Goal: Information Seeking & Learning: Check status

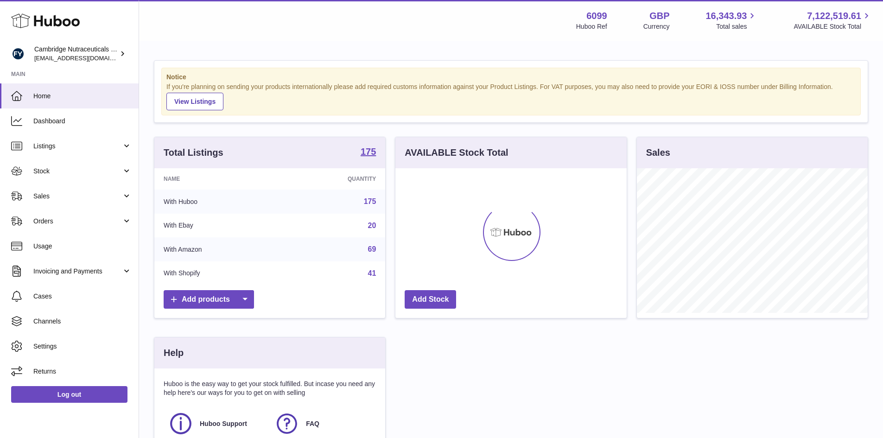
scroll to position [145, 231]
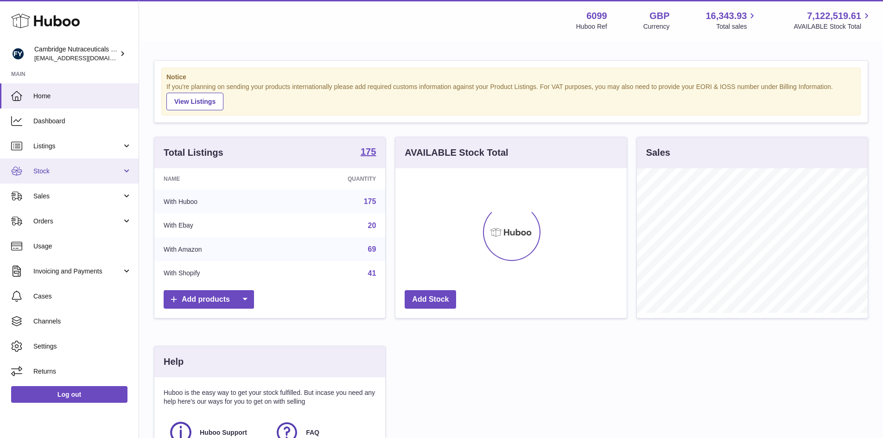
click at [48, 170] on span "Stock" at bounding box center [77, 171] width 88 height 9
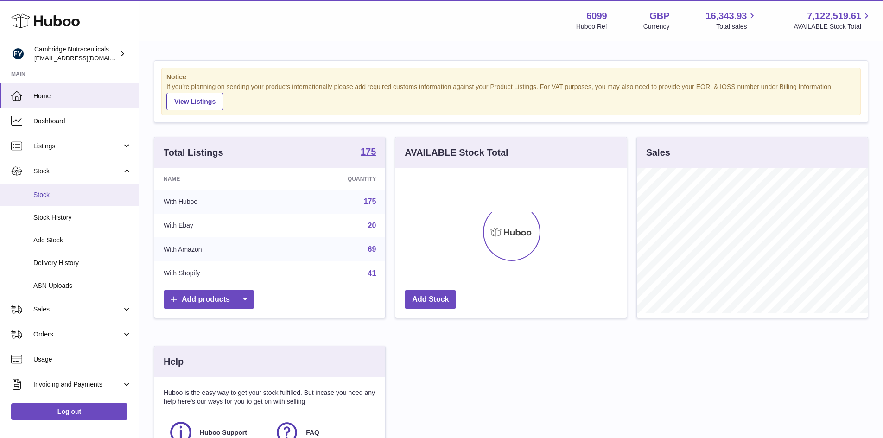
click at [56, 191] on span "Stock" at bounding box center [82, 194] width 98 height 9
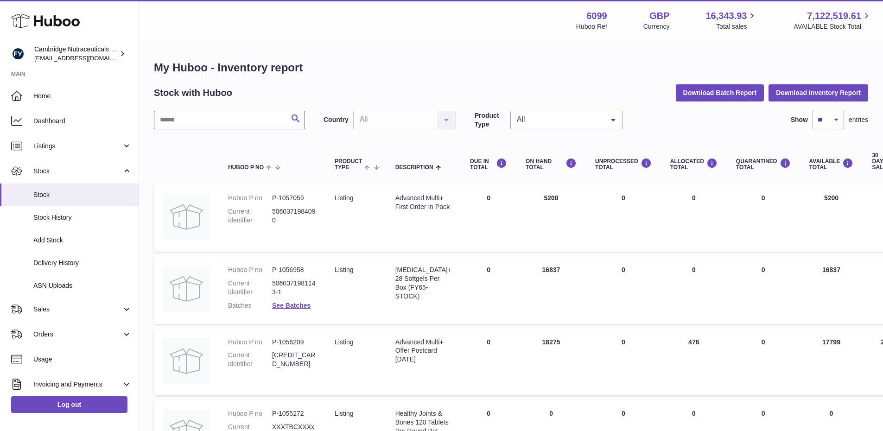
click at [181, 124] on input "text" at bounding box center [229, 120] width 151 height 19
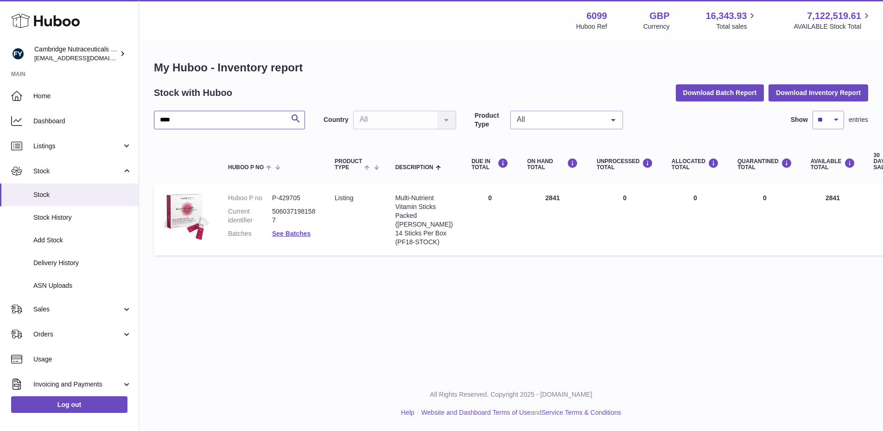
type input "****"
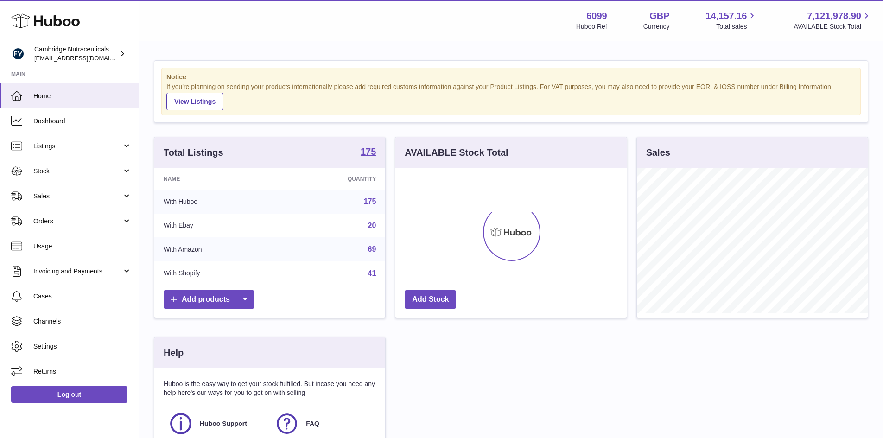
scroll to position [145, 231]
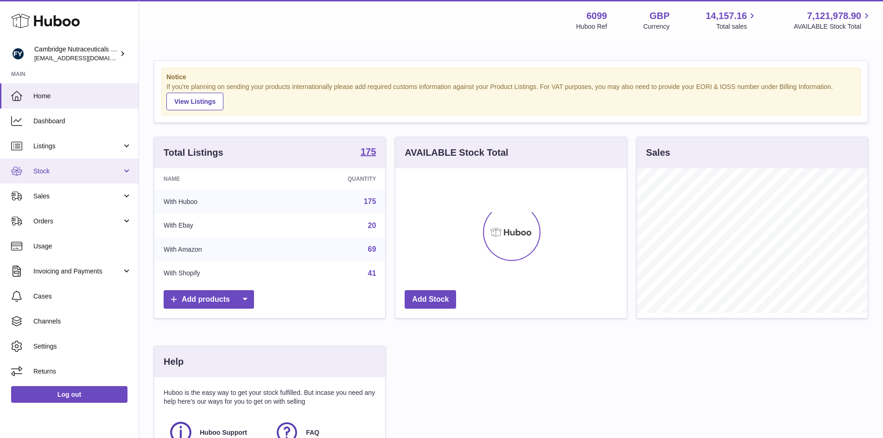
click at [60, 168] on span "Stock" at bounding box center [77, 171] width 88 height 9
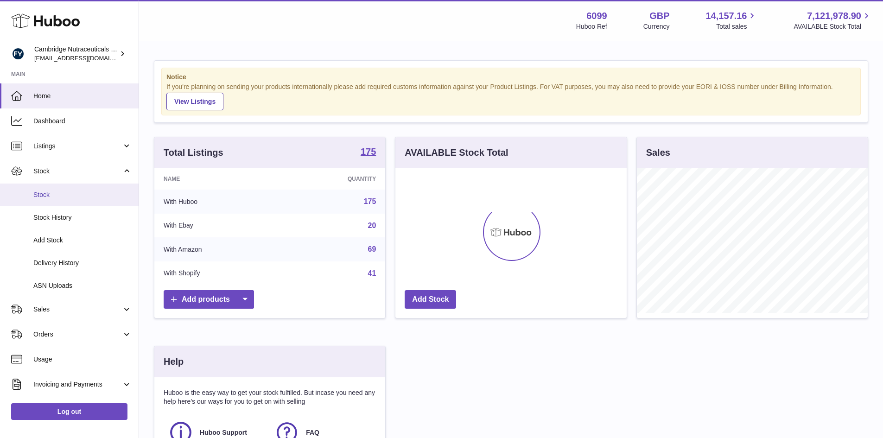
click at [45, 192] on span "Stock" at bounding box center [82, 194] width 98 height 9
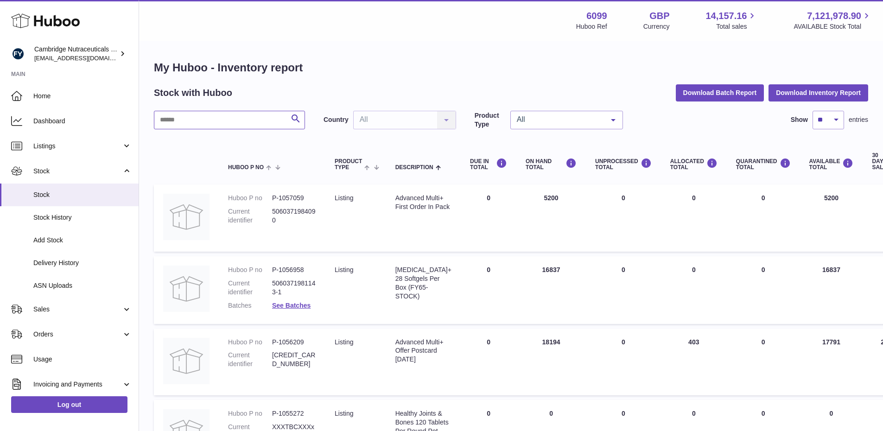
click at [206, 120] on input "text" at bounding box center [229, 120] width 151 height 19
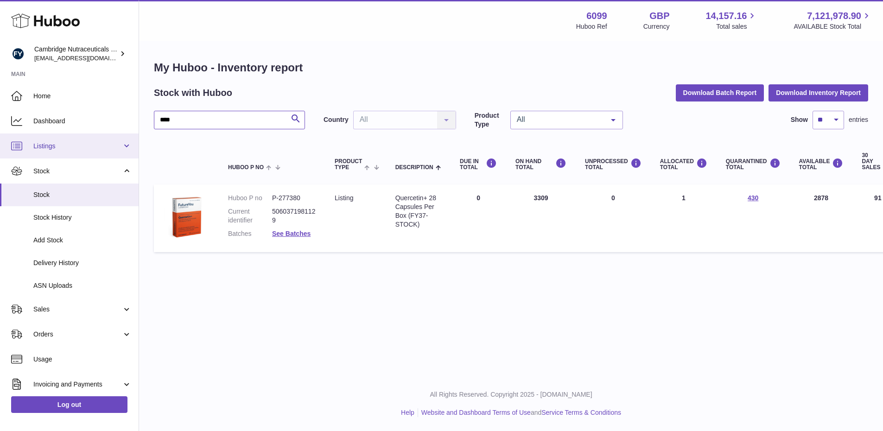
drag, startPoint x: 233, startPoint y: 121, endPoint x: 0, endPoint y: 139, distance: 234.1
click at [0, 141] on div "Huboo Cambridge Nutraceuticals Ltd huboo@camnutra.com Main Home Dashboard Listi…" at bounding box center [441, 215] width 883 height 431
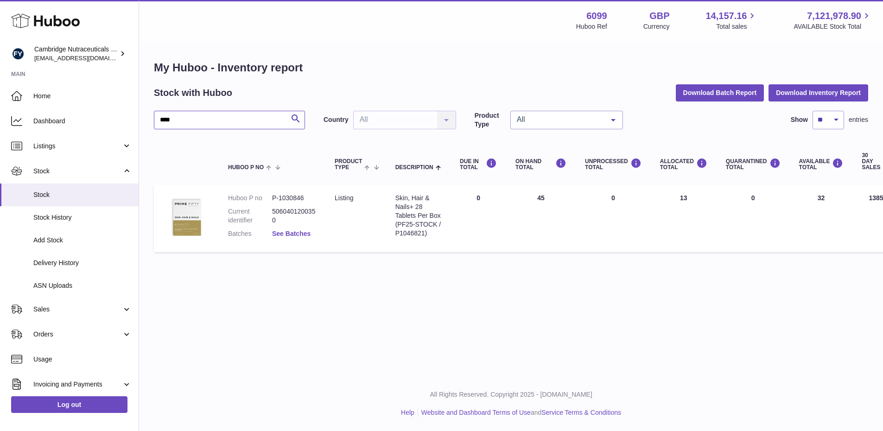
type input "****"
click at [290, 233] on link "See Batches" at bounding box center [291, 233] width 38 height 7
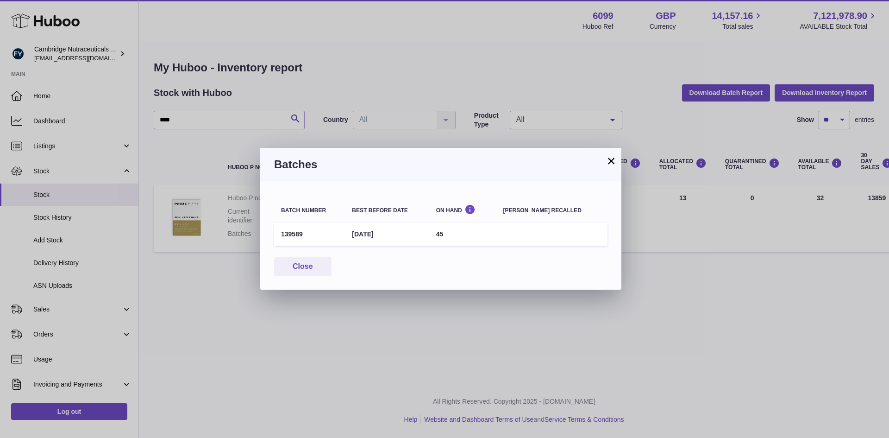
click at [613, 158] on button "×" at bounding box center [611, 160] width 11 height 11
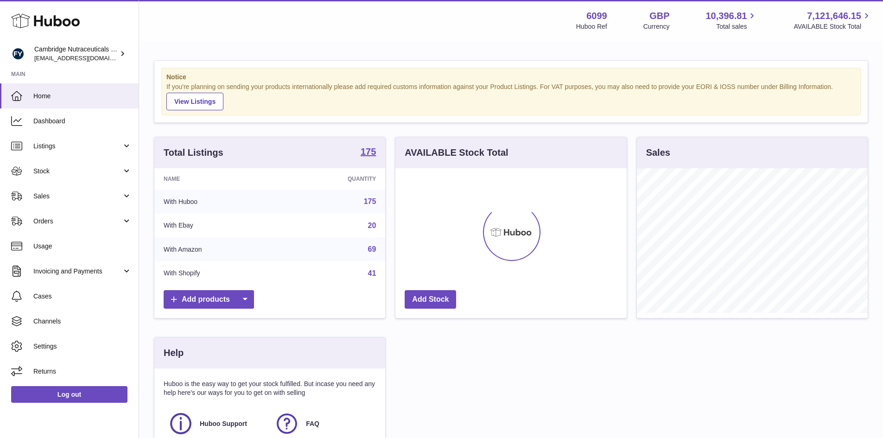
scroll to position [145, 231]
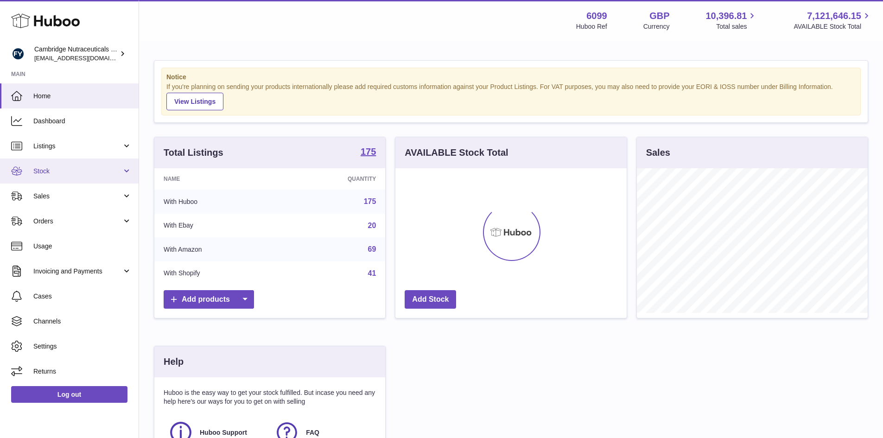
click at [52, 170] on span "Stock" at bounding box center [77, 171] width 88 height 9
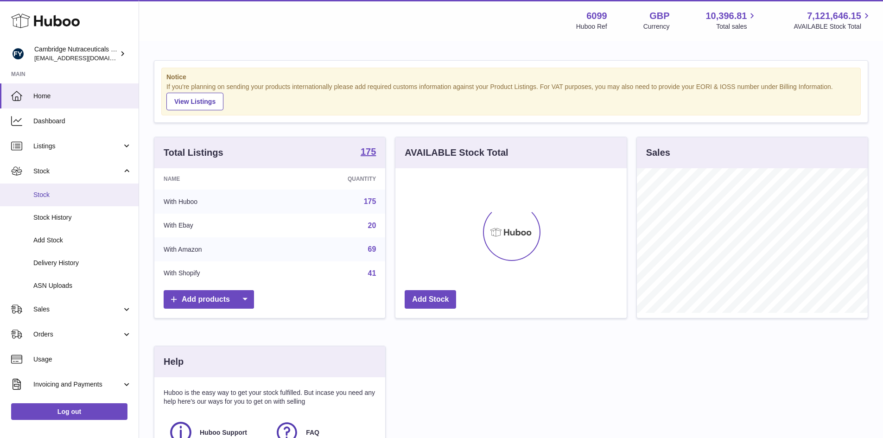
click at [48, 192] on span "Stock" at bounding box center [82, 194] width 98 height 9
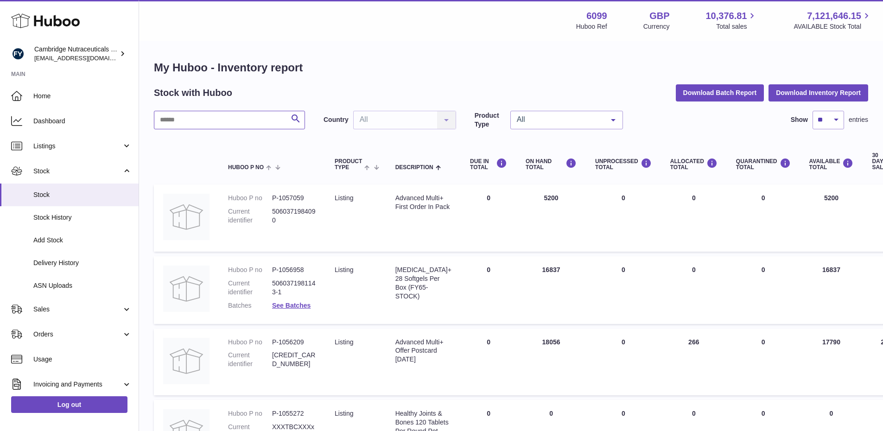
click at [202, 119] on input "text" at bounding box center [229, 120] width 151 height 19
type input "****"
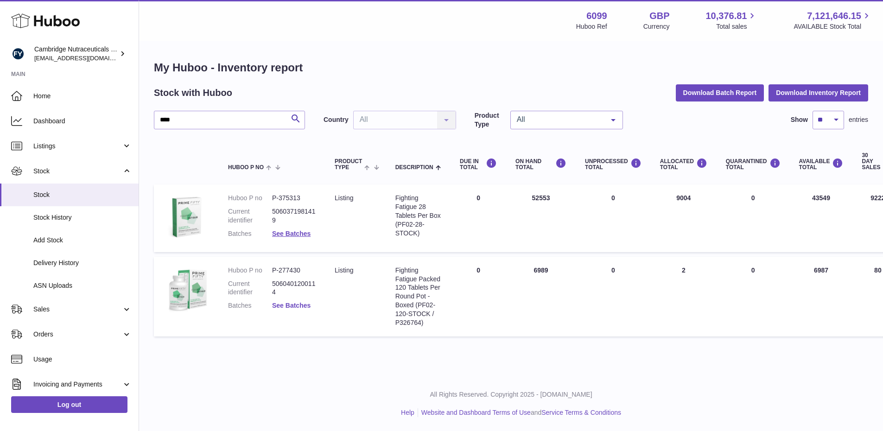
click at [288, 303] on link "See Batches" at bounding box center [291, 305] width 38 height 7
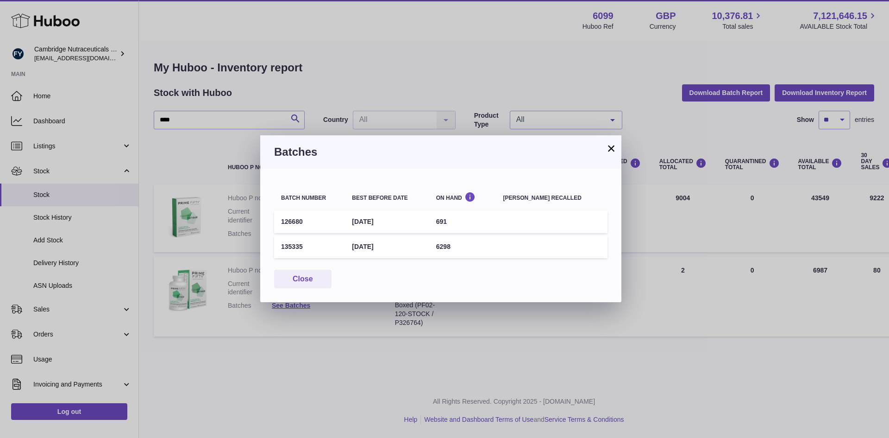
click at [607, 151] on button "×" at bounding box center [611, 148] width 11 height 11
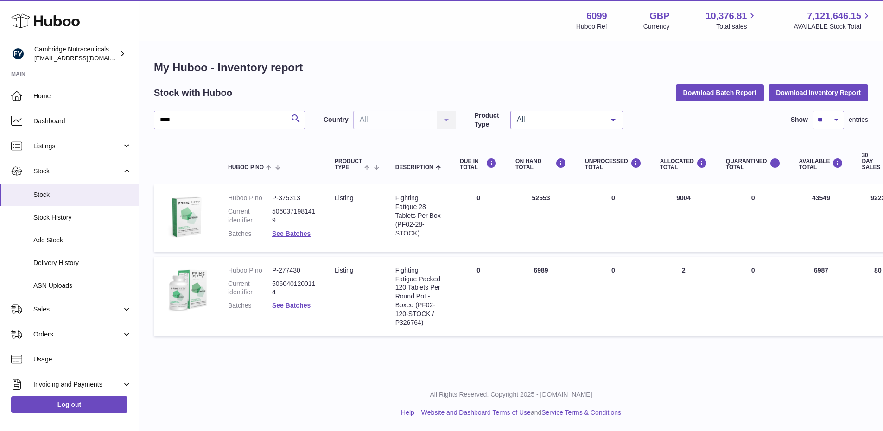
click at [290, 306] on link "See Batches" at bounding box center [291, 305] width 38 height 7
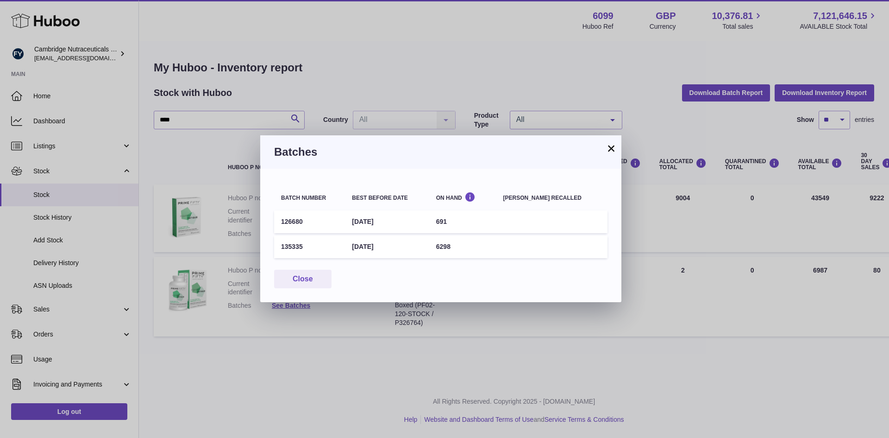
click at [611, 147] on button "×" at bounding box center [611, 148] width 11 height 11
